Goal: Task Accomplishment & Management: Manage account settings

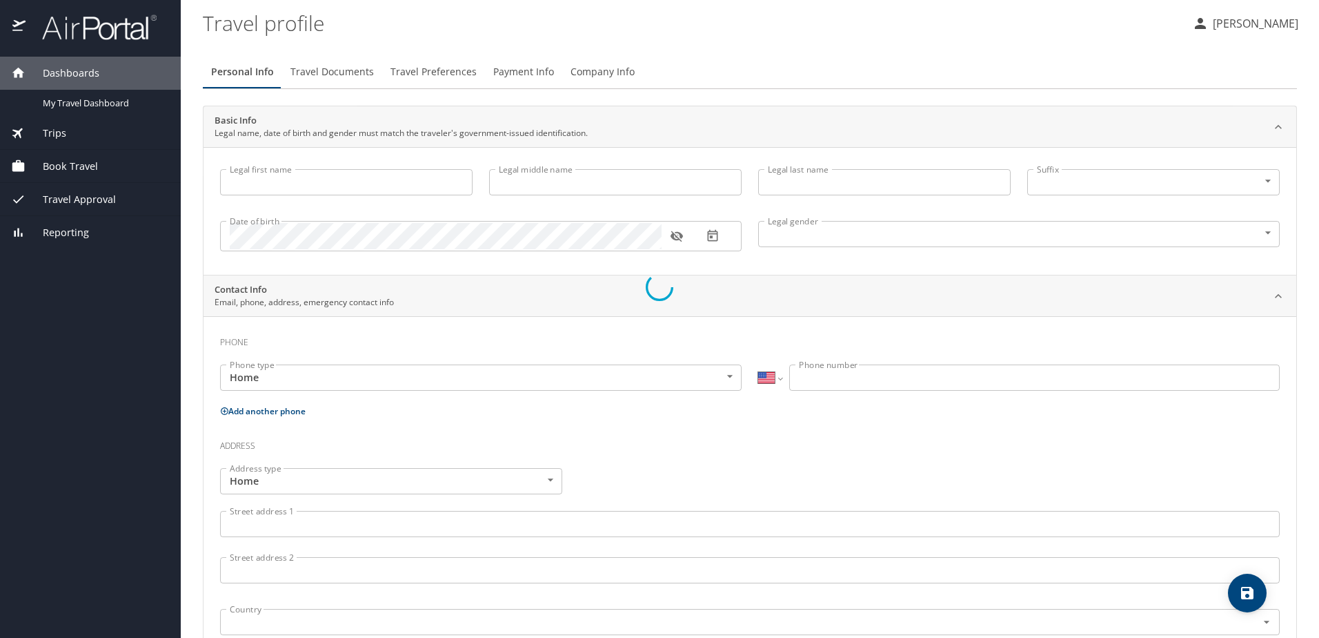
select select "US"
type input "[PERSON_NAME]"
type input "[DEMOGRAPHIC_DATA]"
type input "[PERSON_NAME]"
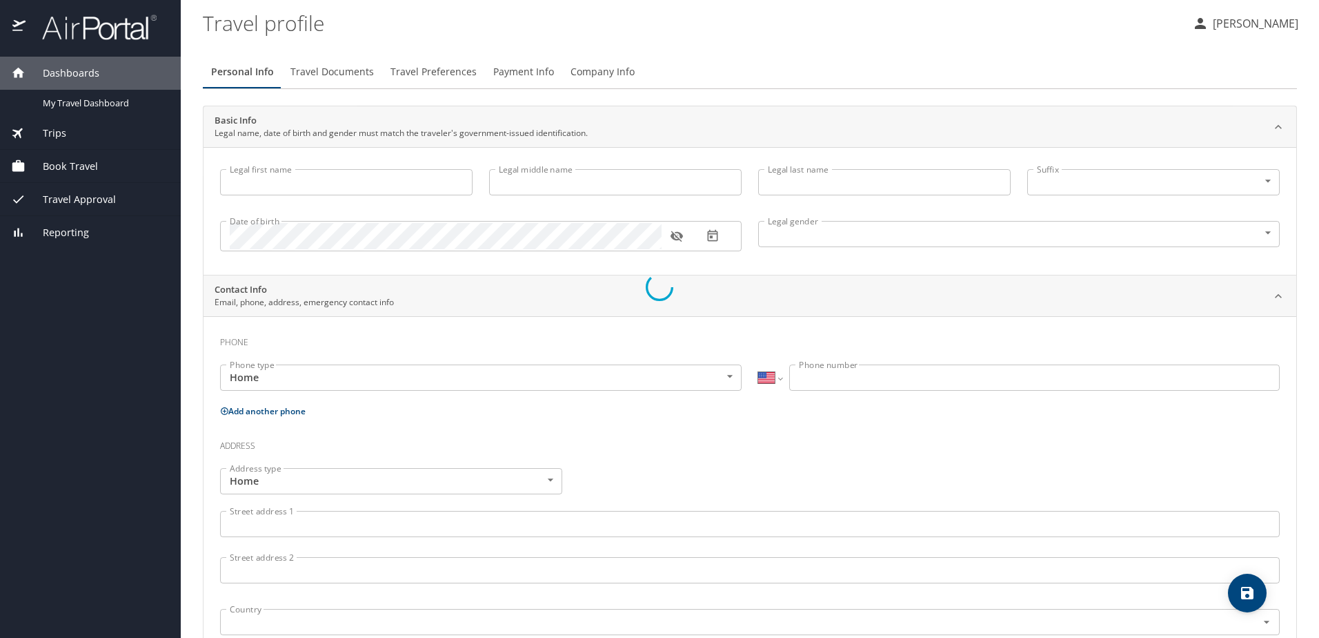
type input "[PERSON_NAME]"
type input "[PHONE_NUMBER]"
select select "US"
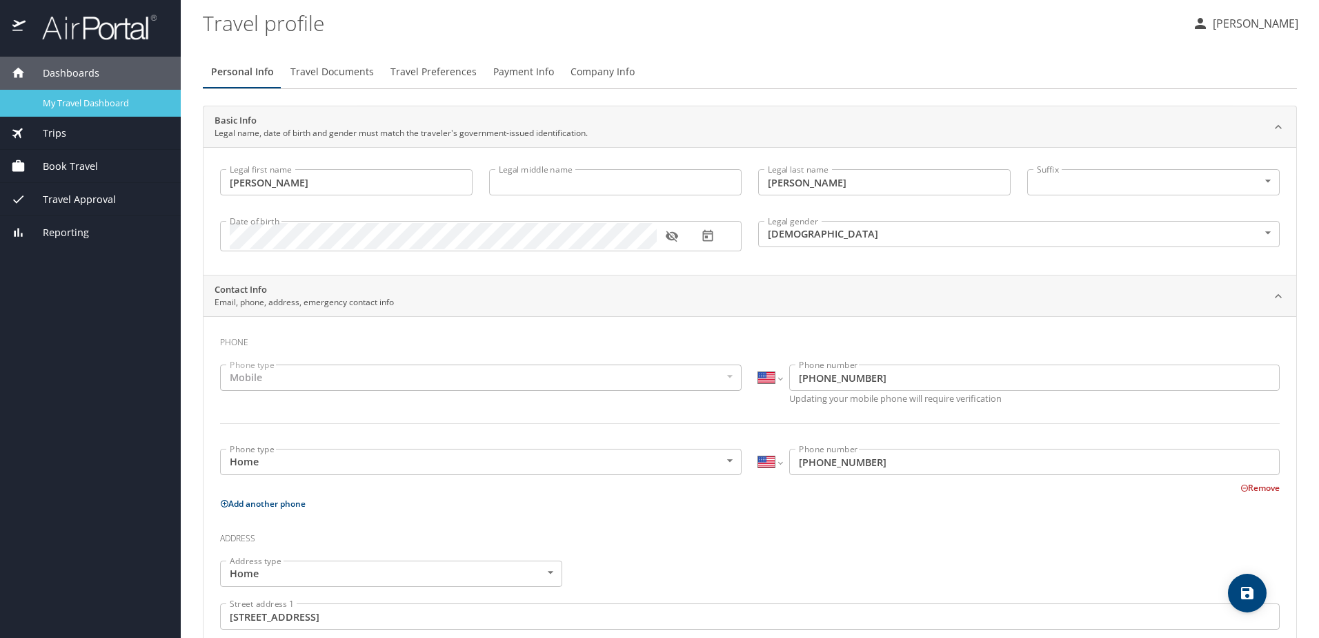
click at [81, 103] on span "My Travel Dashboard" at bounding box center [103, 103] width 121 height 13
